Goal: Check status

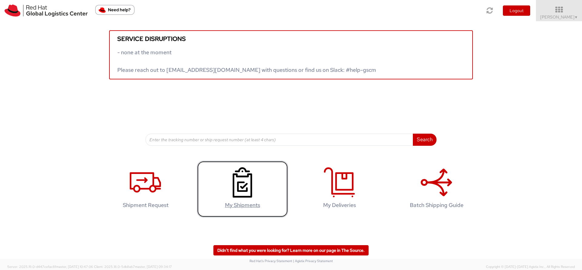
click at [242, 186] on icon at bounding box center [242, 182] width 31 height 30
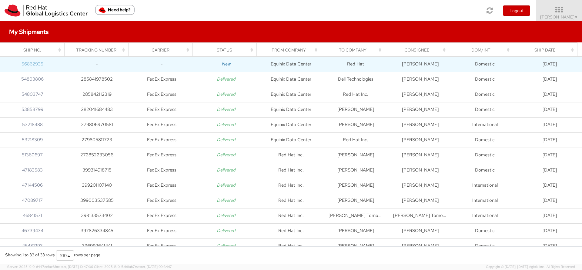
click at [29, 64] on link "56862935" at bounding box center [33, 64] width 22 height 6
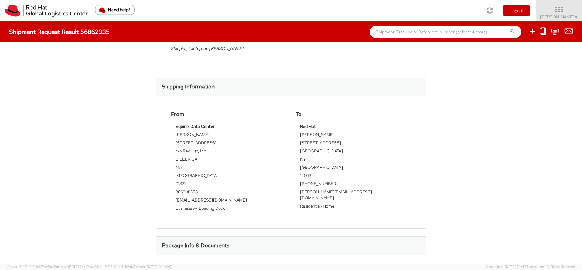
scroll to position [266, 0]
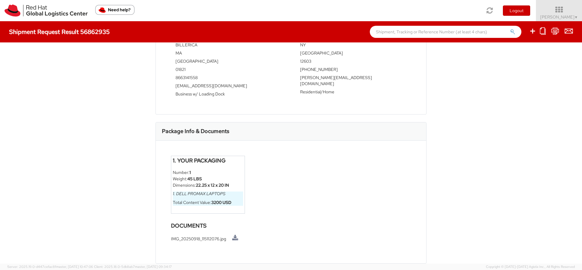
click at [193, 239] on li "IMG_20250918_115112076.jpg" at bounding box center [291, 238] width 240 height 7
click at [234, 239] on link at bounding box center [235, 238] width 6 height 6
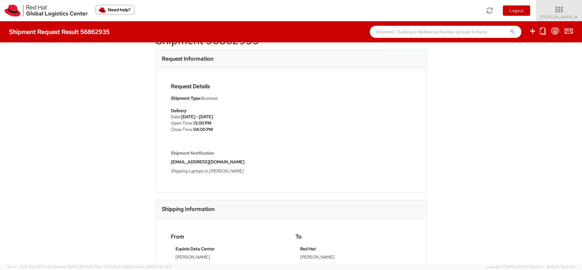
scroll to position [0, 0]
